Goal: Transaction & Acquisition: Download file/media

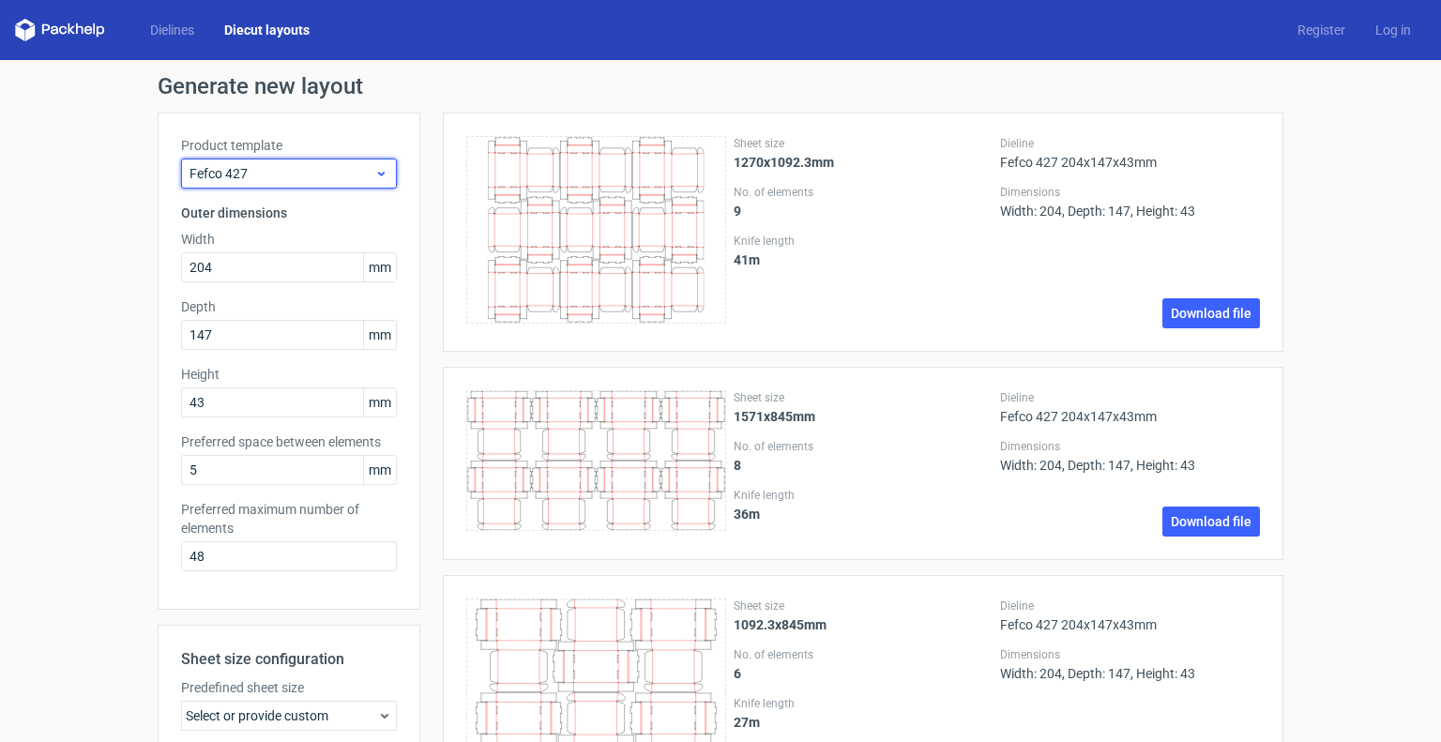
click at [268, 175] on span "Fefco 427" at bounding box center [281, 173] width 185 height 19
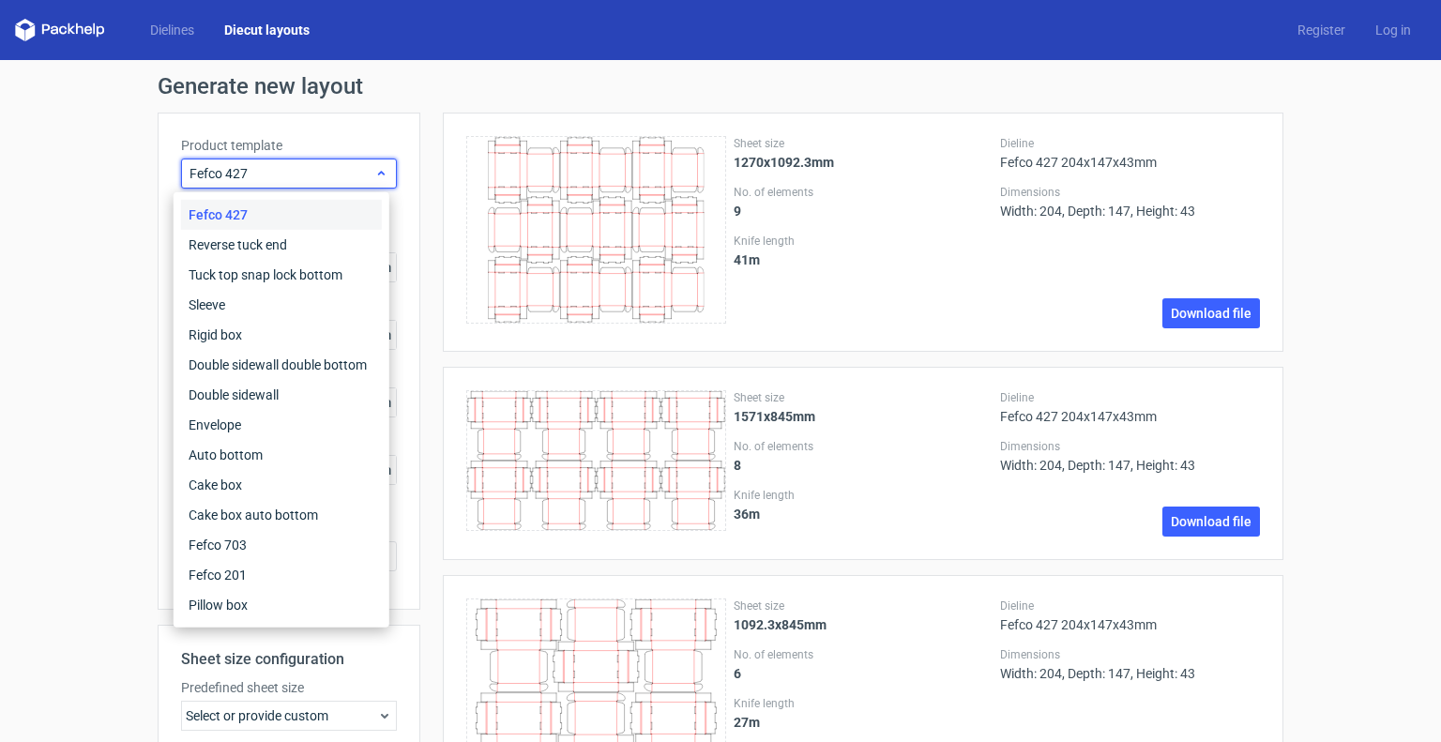
click at [268, 175] on span "Fefco 427" at bounding box center [281, 173] width 185 height 19
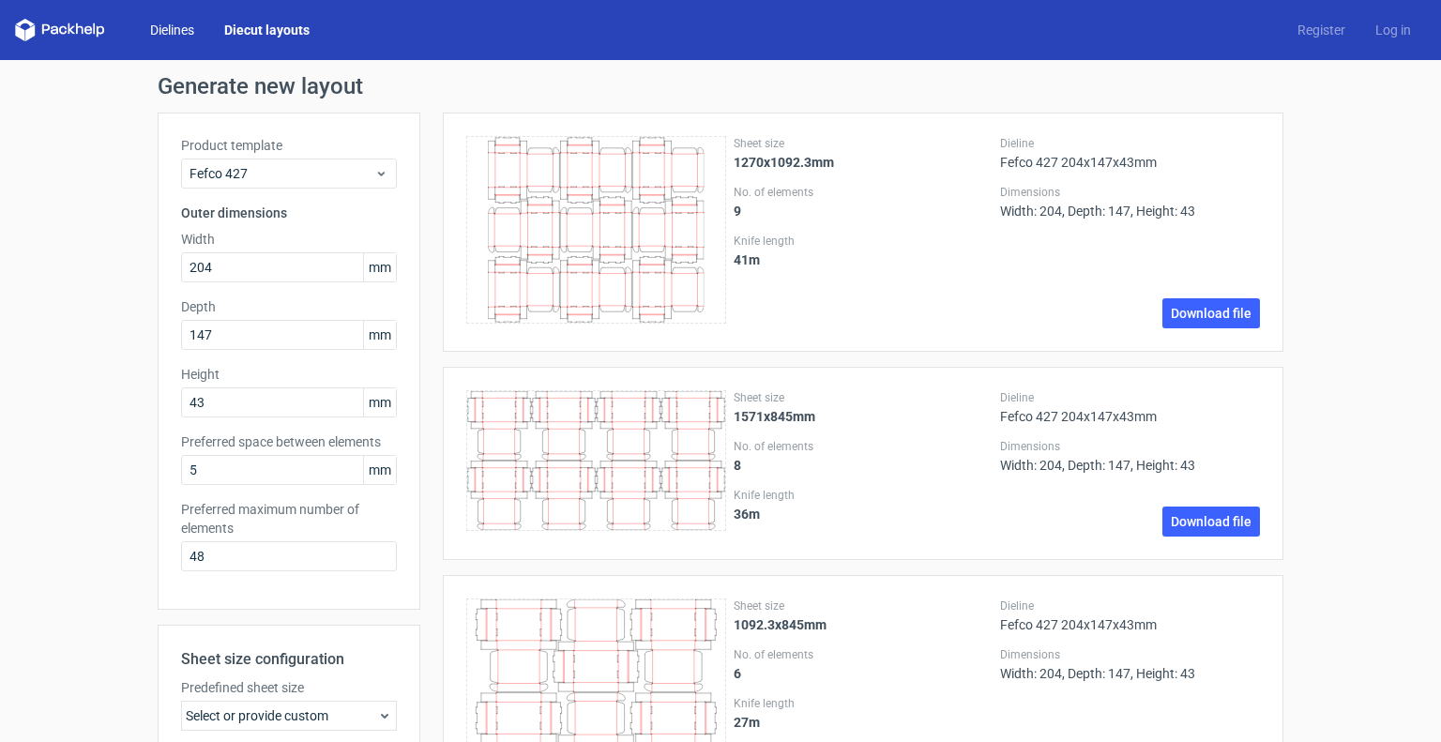
click at [159, 37] on link "Dielines" at bounding box center [172, 30] width 74 height 19
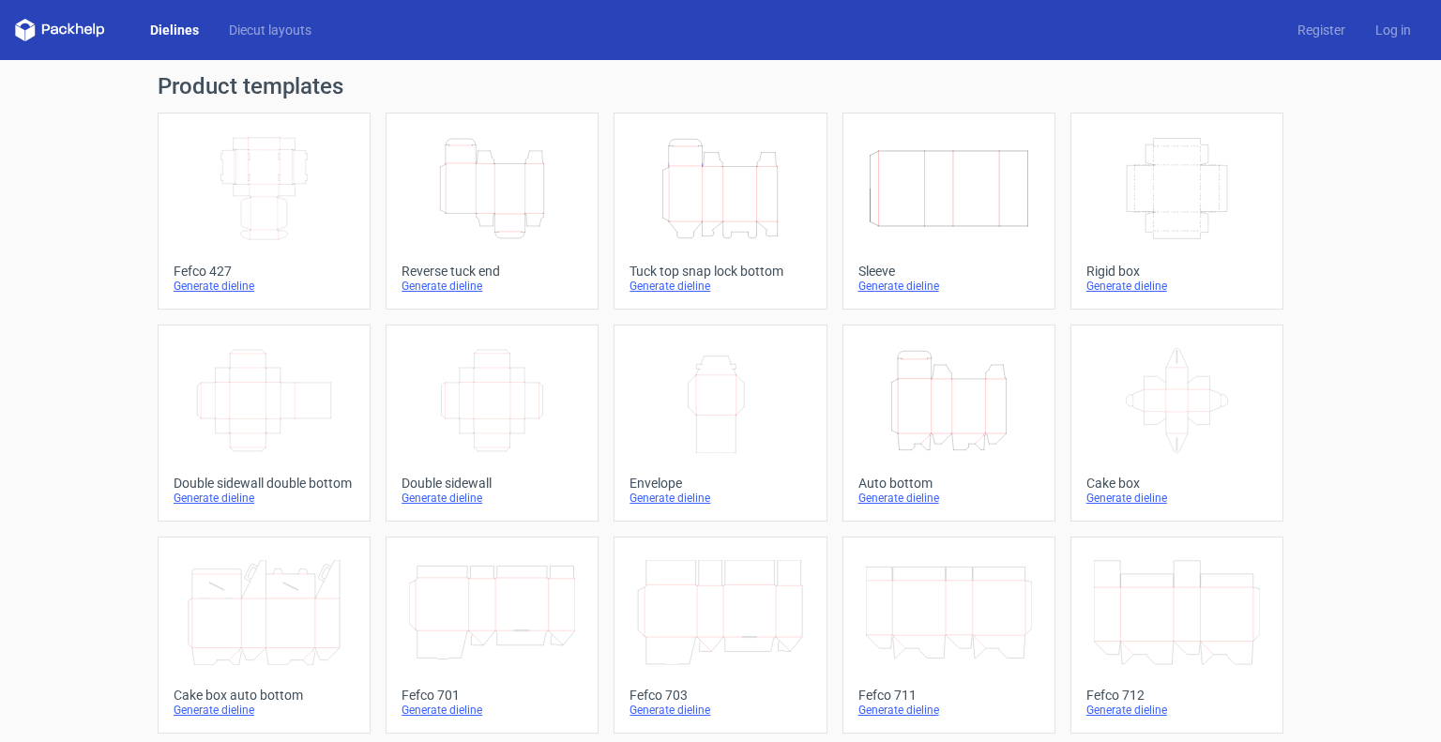
click at [244, 161] on icon "Width Depth Height" at bounding box center [264, 188] width 166 height 105
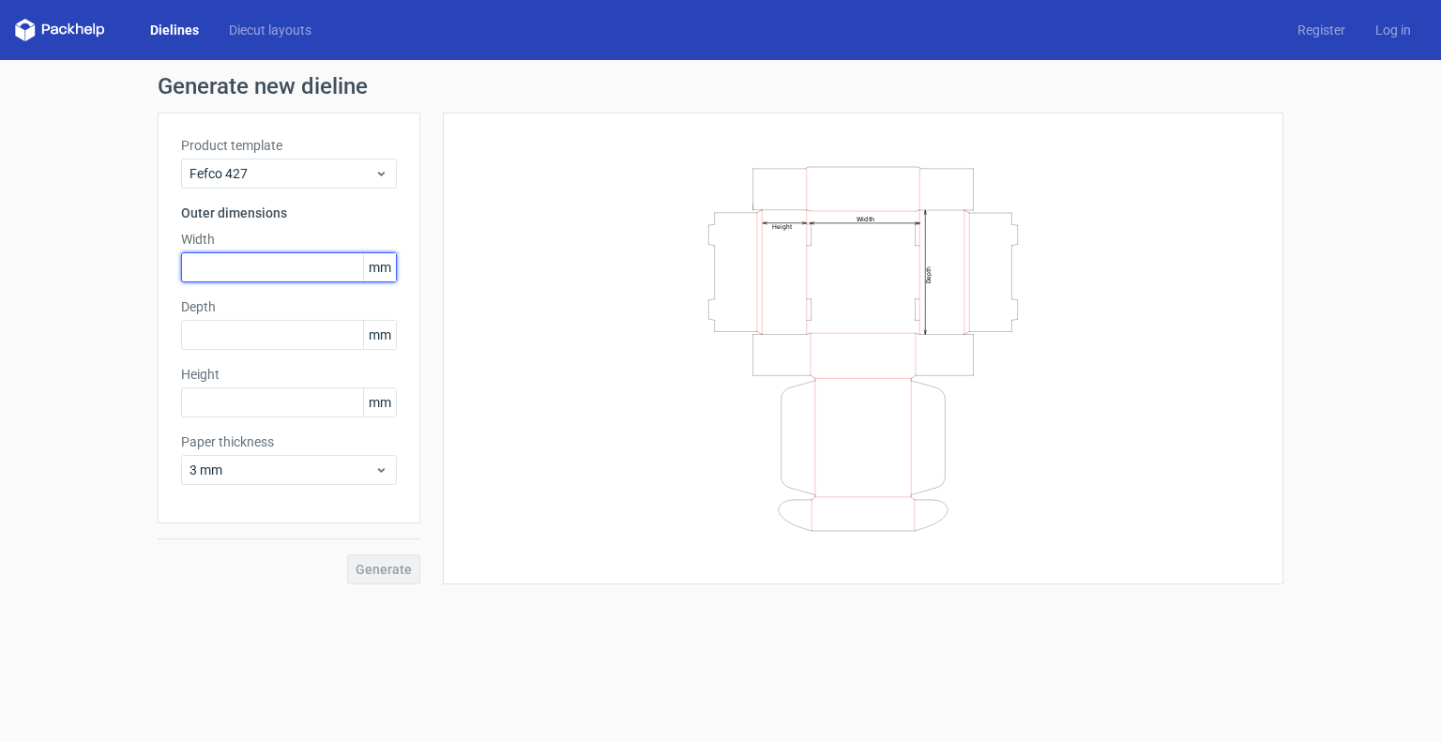
click at [278, 275] on input "text" at bounding box center [289, 267] width 216 height 30
type input "231"
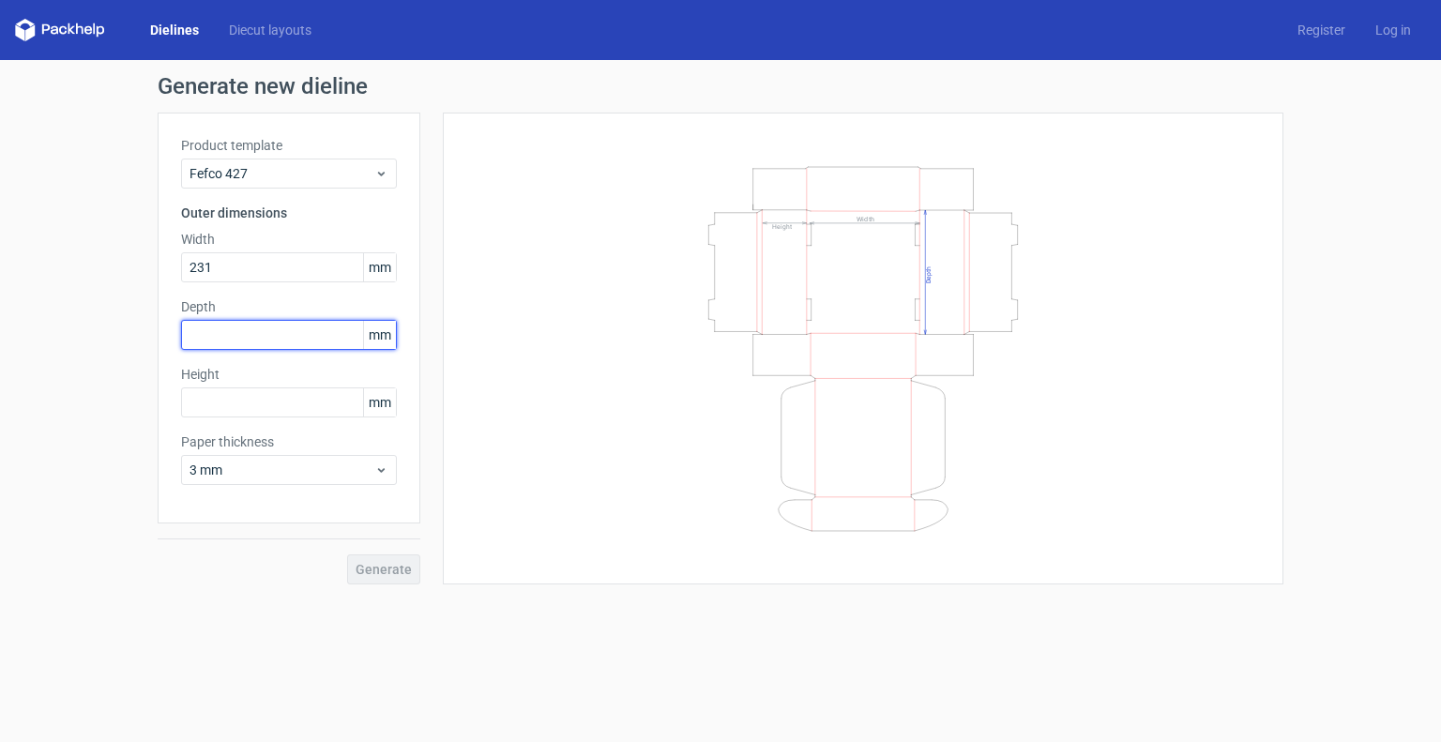
click at [243, 336] on input "text" at bounding box center [289, 335] width 216 height 30
type input "127"
click at [258, 382] on label "Height" at bounding box center [289, 374] width 216 height 19
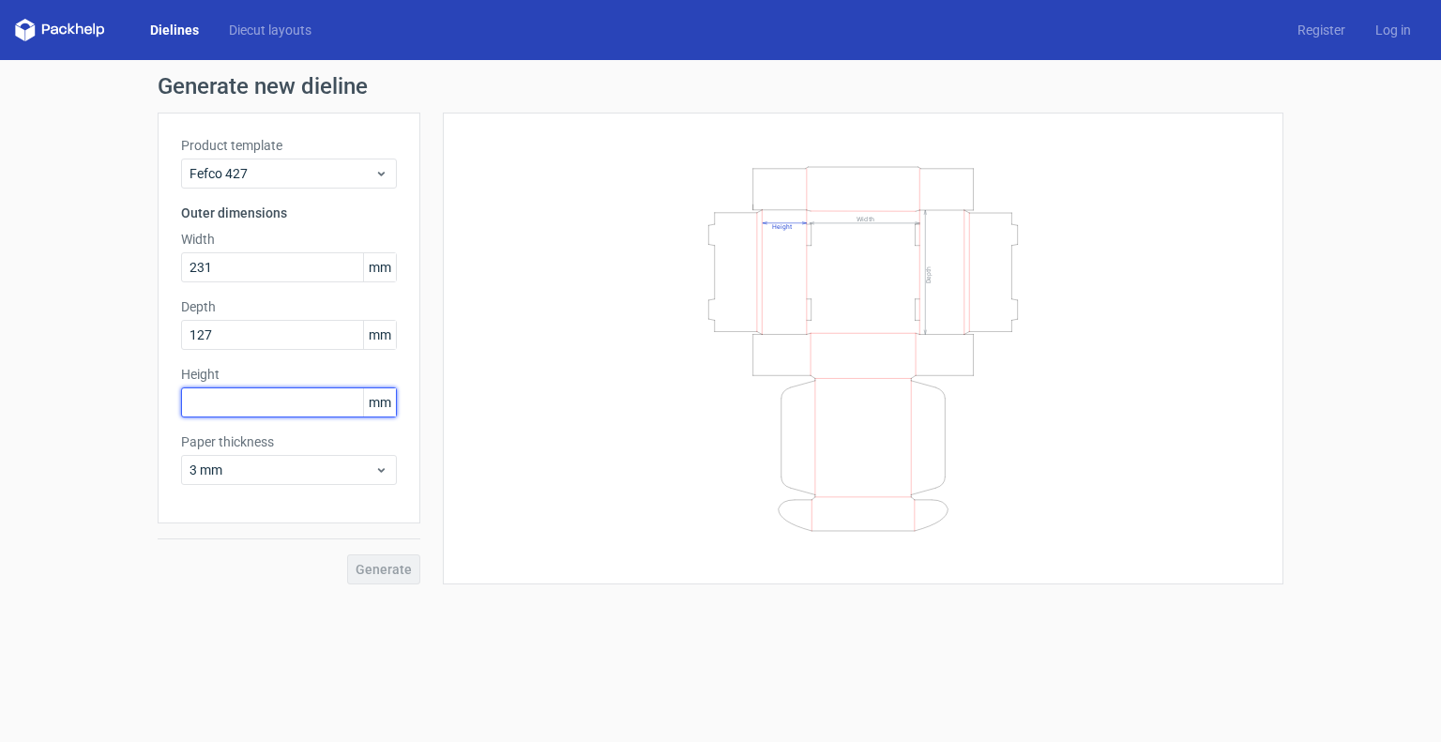
click at [258, 393] on input "text" at bounding box center [289, 402] width 216 height 30
type input "57"
click at [572, 523] on div "Width Depth Height" at bounding box center [862, 348] width 793 height 425
click at [410, 558] on button "Generate" at bounding box center [383, 569] width 73 height 30
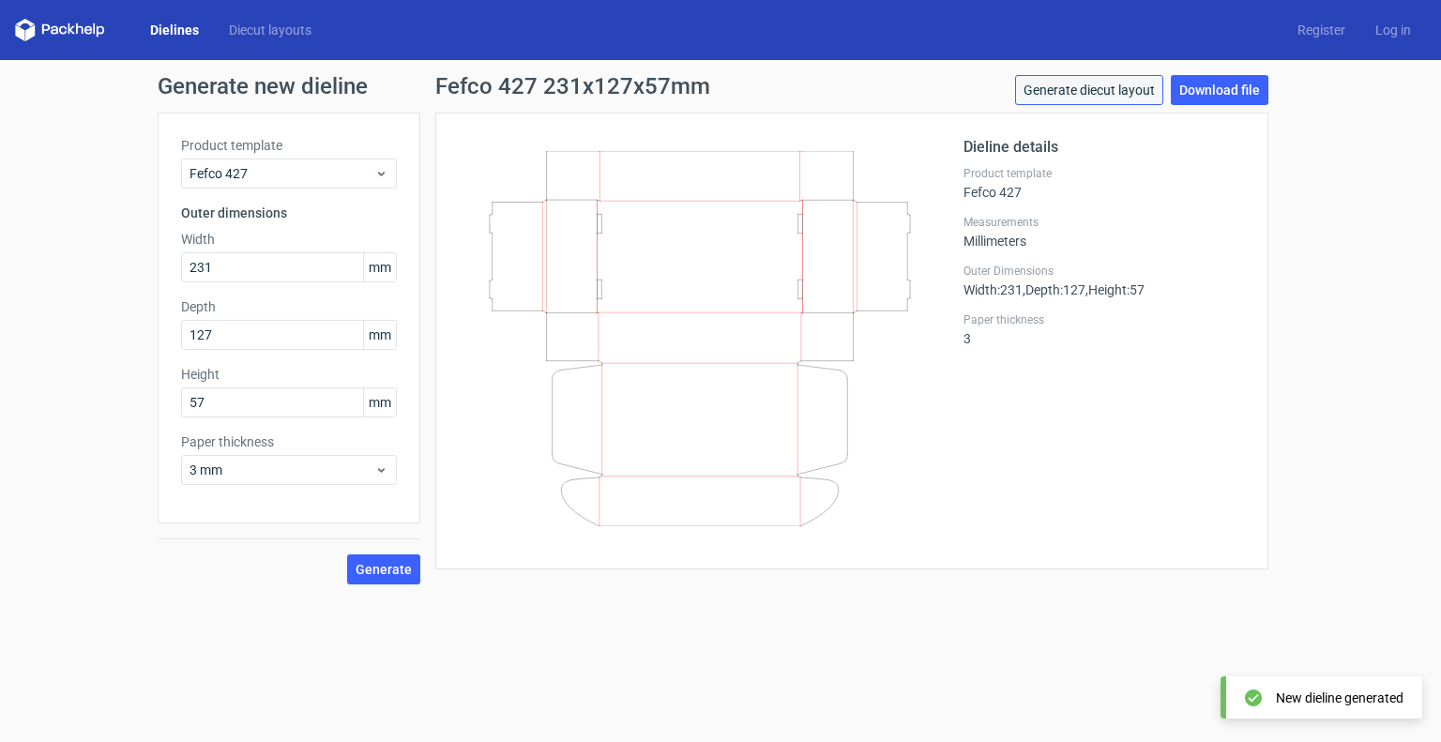
click at [1074, 104] on link "Generate diecut layout" at bounding box center [1089, 90] width 148 height 30
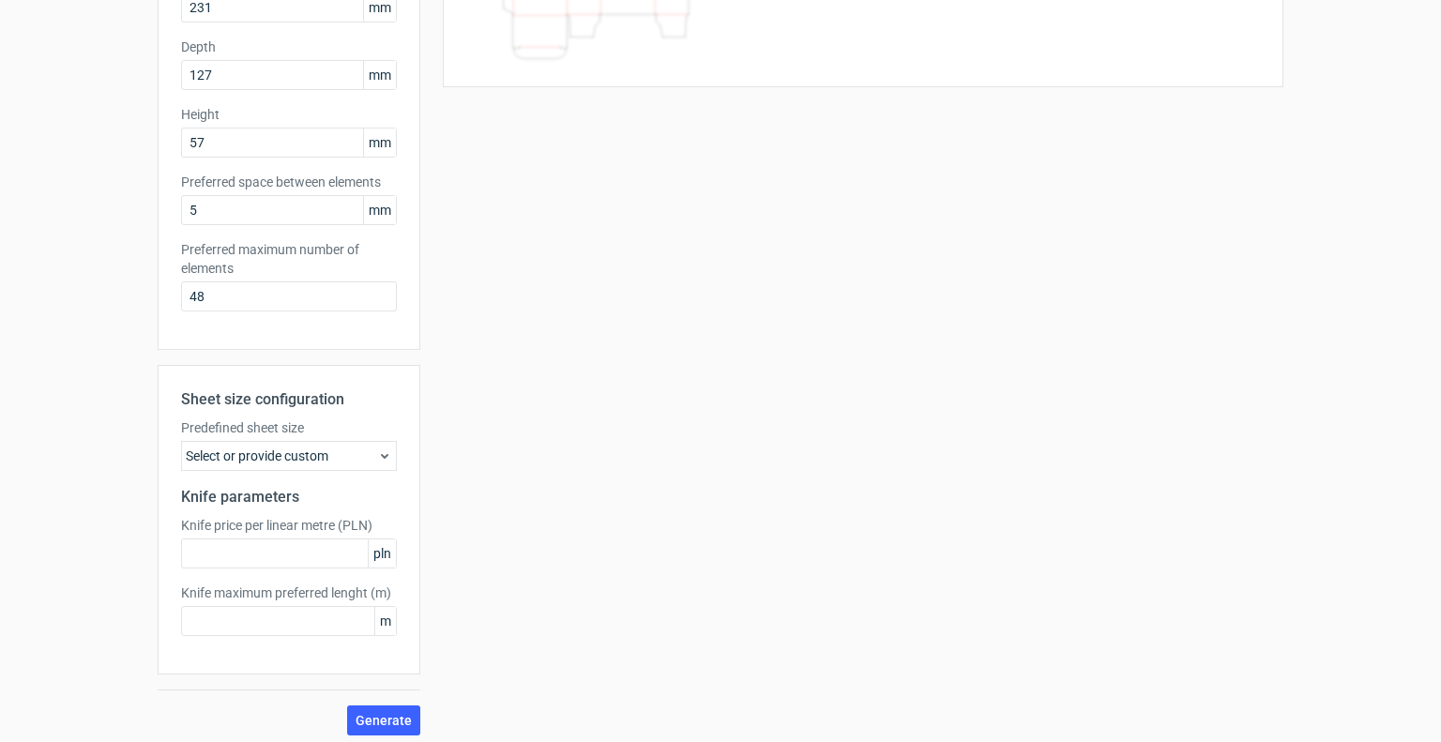
scroll to position [266, 0]
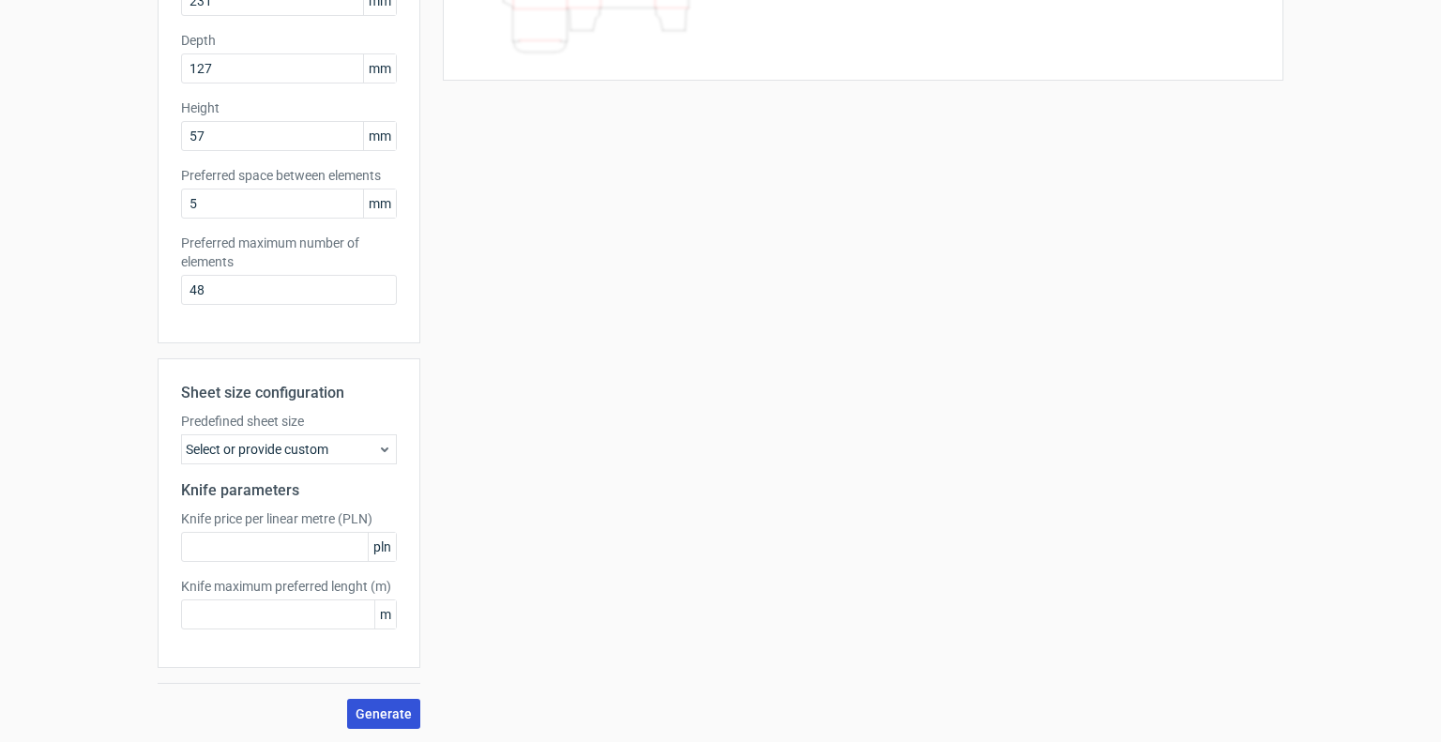
click at [368, 715] on span "Generate" at bounding box center [383, 713] width 56 height 13
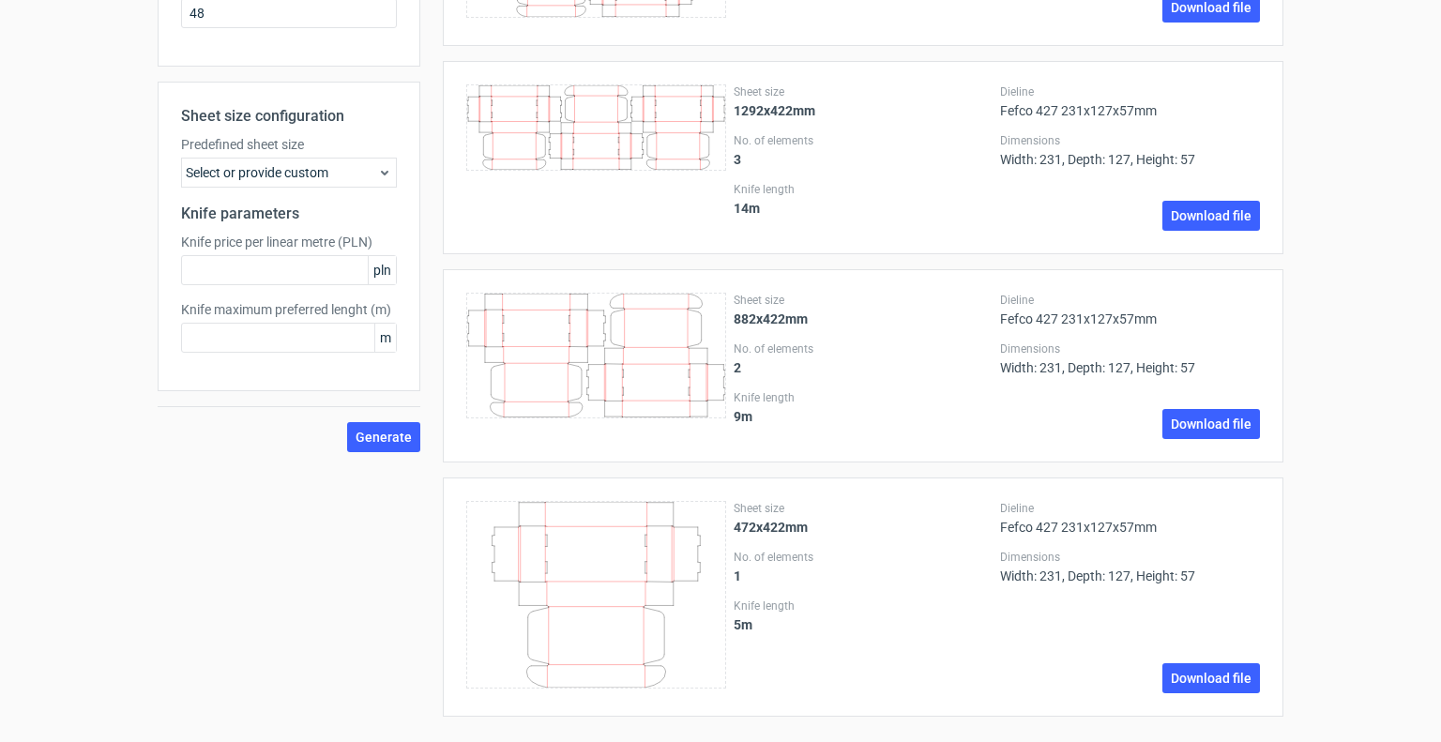
scroll to position [545, 0]
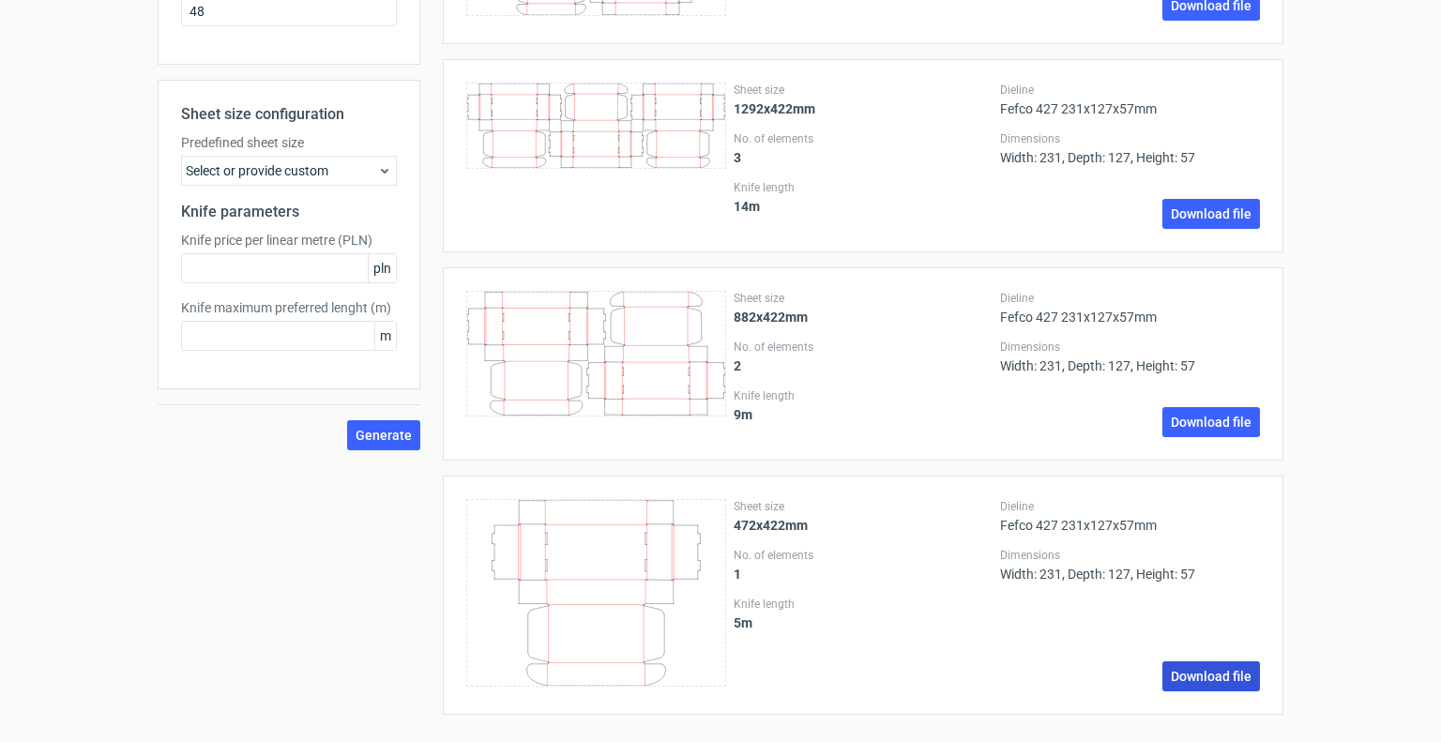
click at [1197, 678] on link "Download file" at bounding box center [1211, 676] width 98 height 30
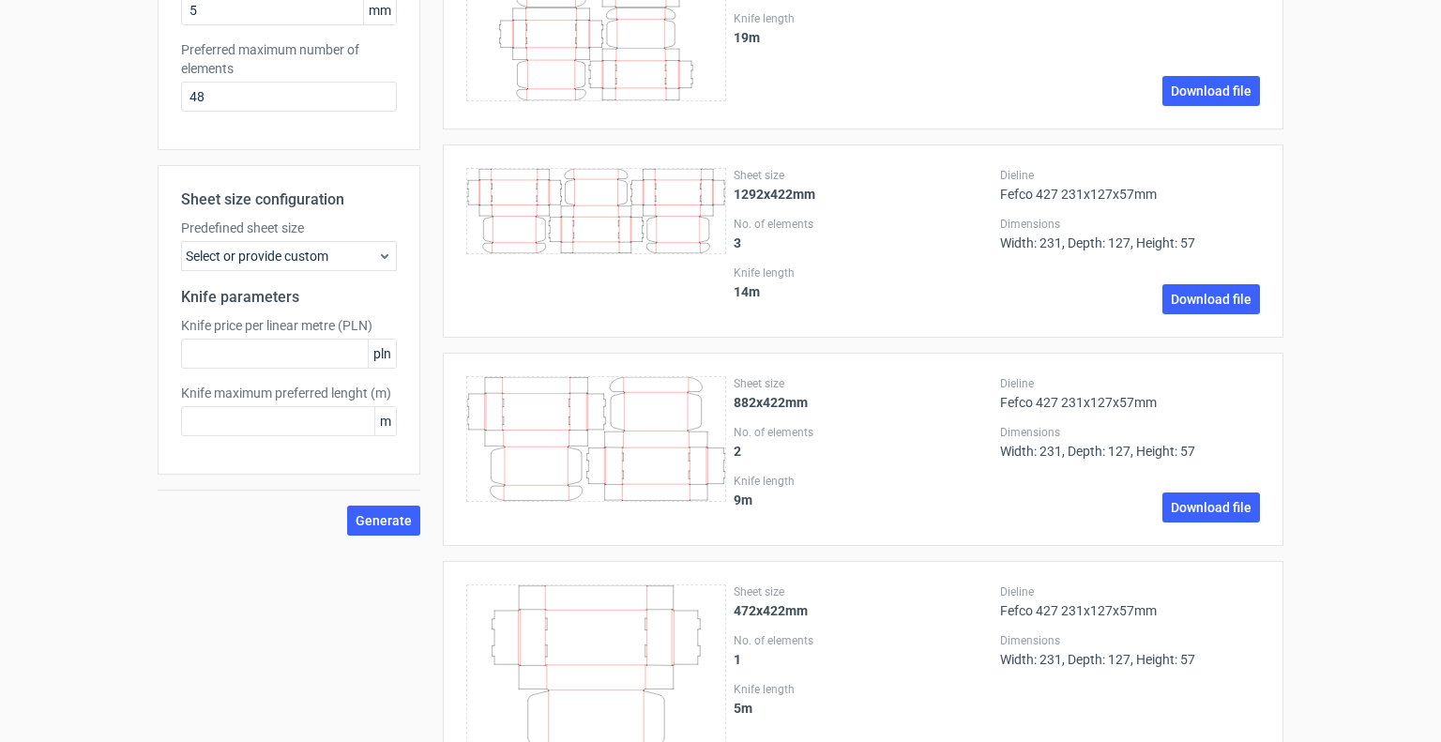
scroll to position [451, 0]
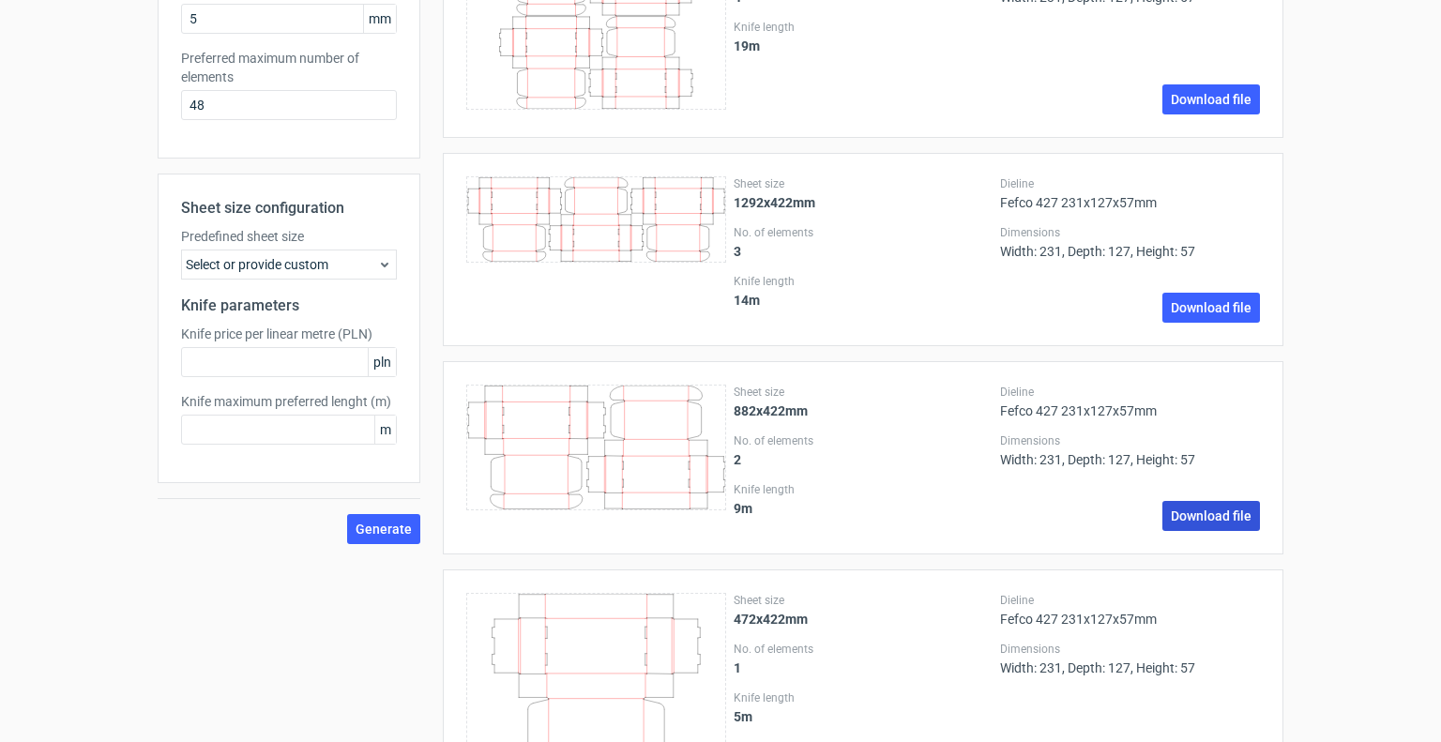
click at [1189, 517] on link "Download file" at bounding box center [1211, 516] width 98 height 30
